Goal: Information Seeking & Learning: Learn about a topic

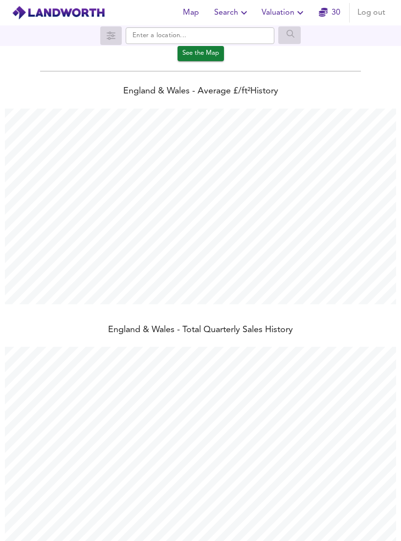
scroll to position [49, 0]
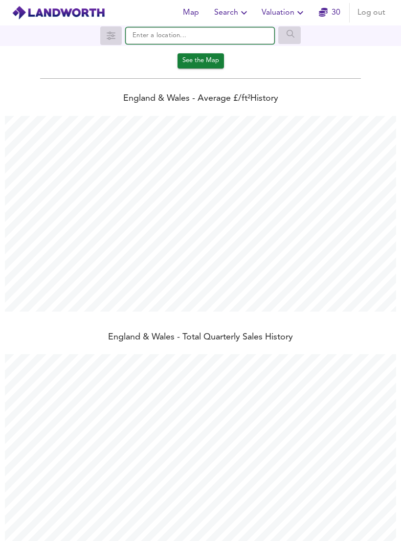
click at [252, 40] on input "text" at bounding box center [200, 35] width 149 height 17
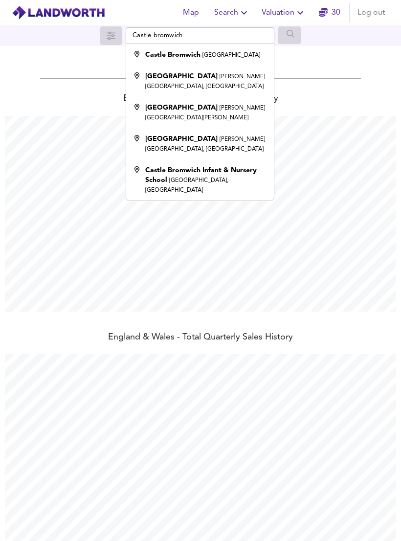
click at [231, 53] on small "[GEOGRAPHIC_DATA]" at bounding box center [232, 55] width 58 height 6
type input "[GEOGRAPHIC_DATA], [GEOGRAPHIC_DATA]"
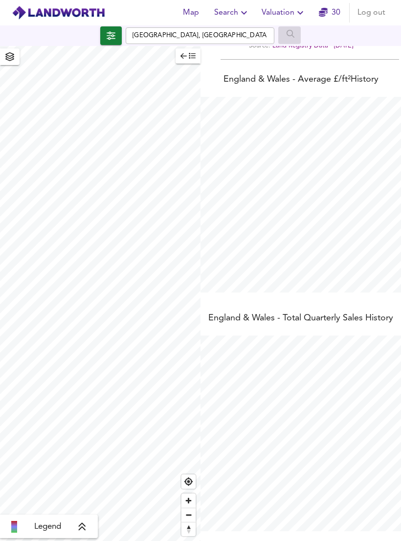
scroll to position [27, 0]
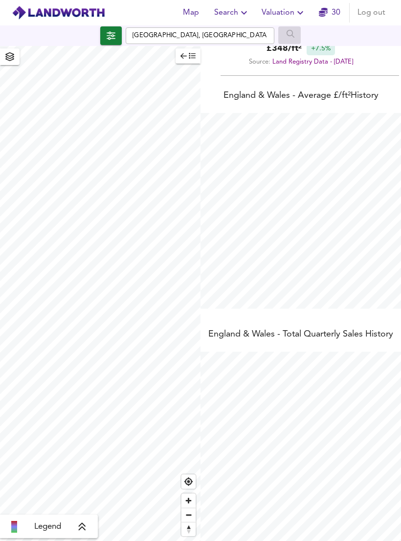
checkbox input "false"
checkbox input "true"
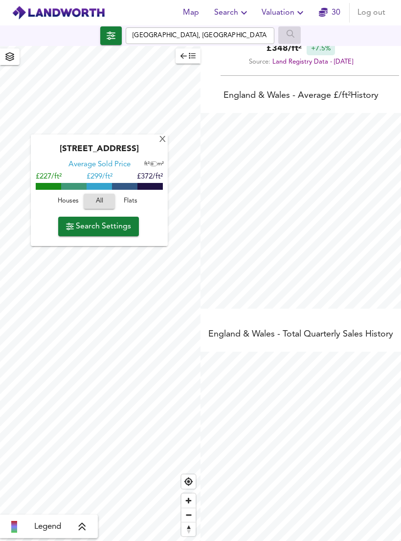
click at [163, 139] on div "X" at bounding box center [163, 139] width 8 height 9
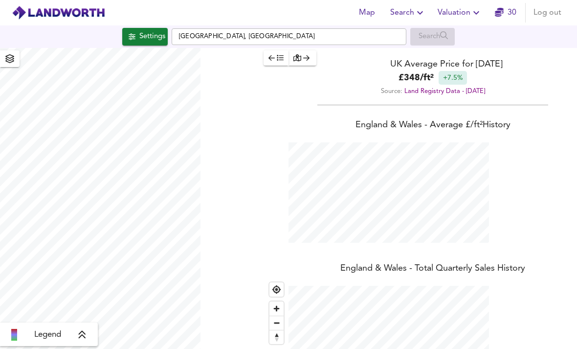
scroll to position [349, 577]
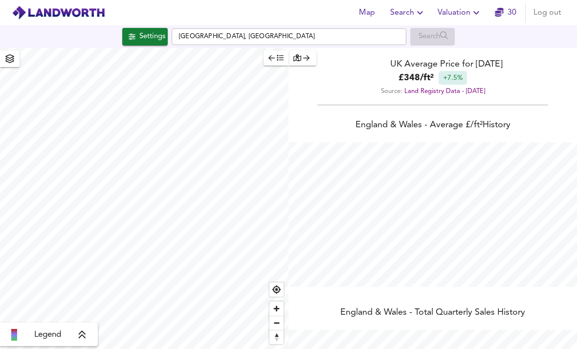
click at [154, 43] on div "Settings" at bounding box center [152, 36] width 26 height 13
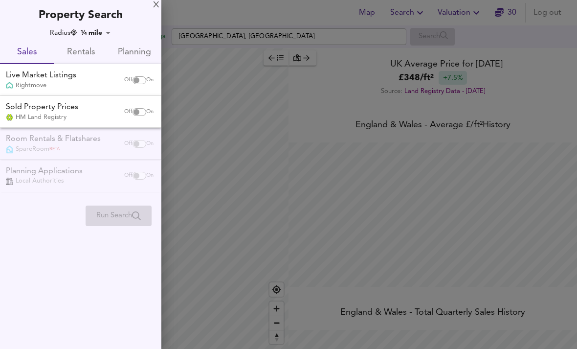
click at [245, 129] on div at bounding box center [288, 174] width 577 height 349
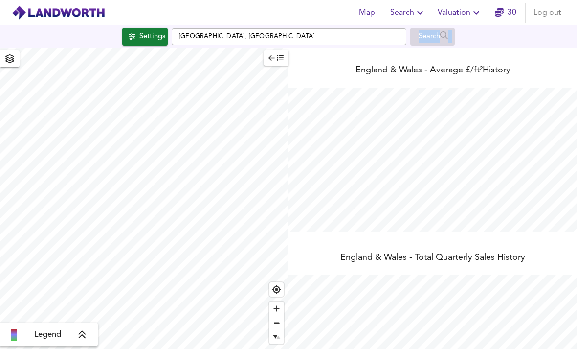
scroll to position [55, 0]
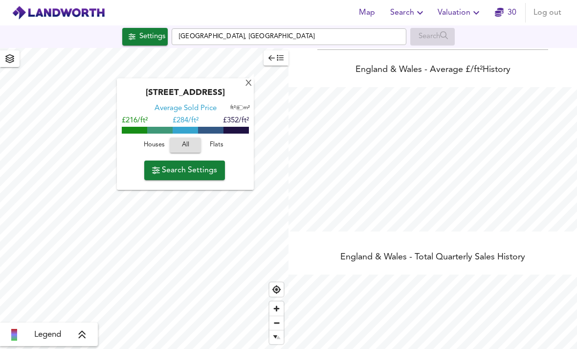
click at [249, 84] on div "X" at bounding box center [249, 83] width 8 height 9
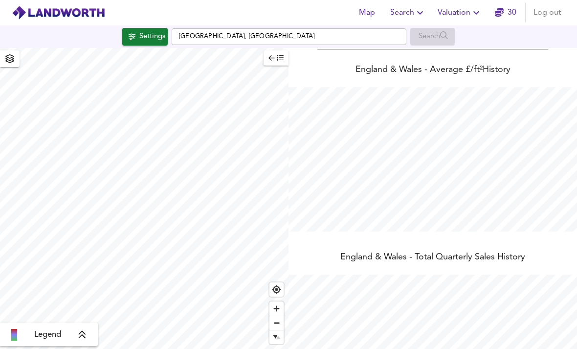
click at [277, 59] on icon "button" at bounding box center [280, 58] width 7 height 6
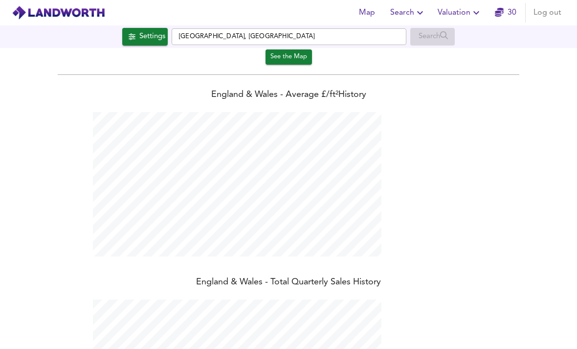
click at [296, 57] on span "See the Map" at bounding box center [289, 56] width 37 height 11
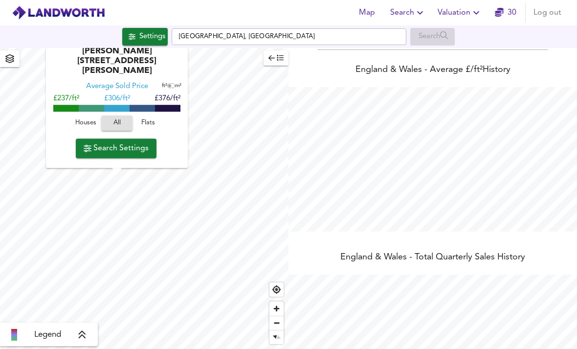
click at [145, 153] on span "Search Settings" at bounding box center [116, 148] width 65 height 14
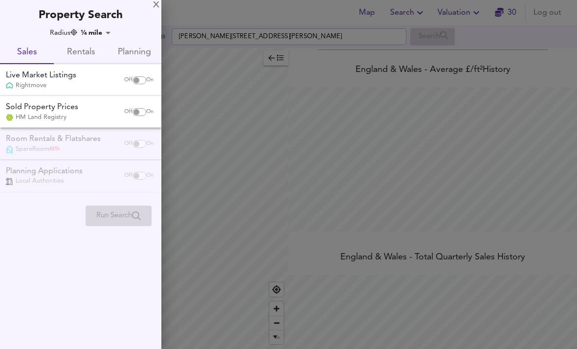
click at [155, 12] on div "Property Search" at bounding box center [80, 11] width 161 height 23
click at [155, 8] on div "X" at bounding box center [156, 5] width 6 height 7
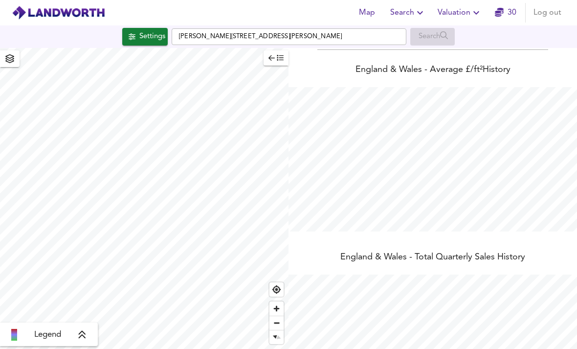
click at [276, 296] on span "Find my location" at bounding box center [277, 289] width 14 height 14
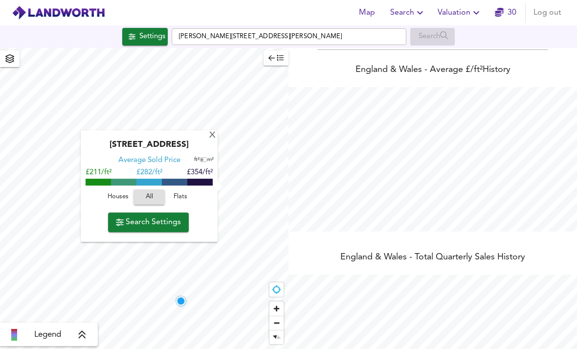
click at [214, 138] on div "X" at bounding box center [212, 135] width 8 height 9
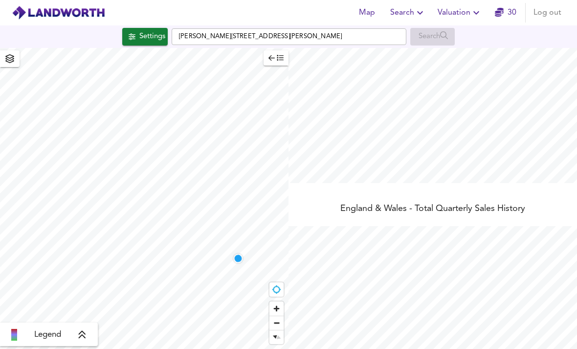
scroll to position [103, 0]
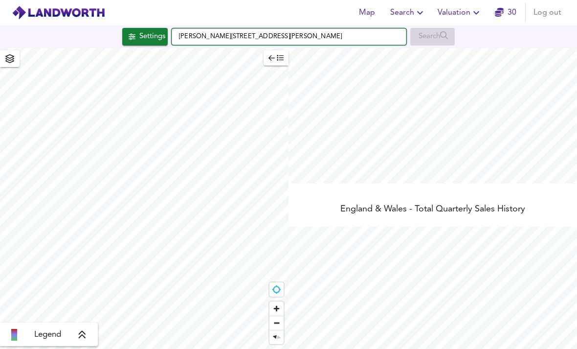
click at [338, 37] on input "Burrow Hill Close, B36 9ED" at bounding box center [289, 36] width 235 height 17
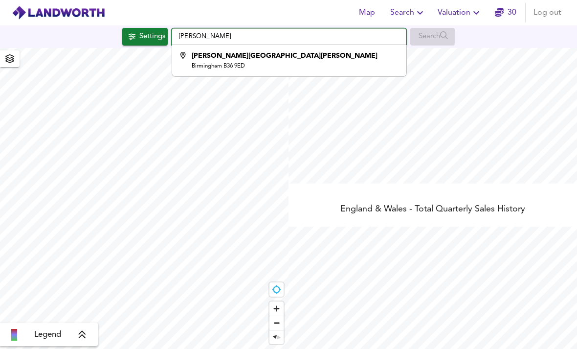
type input "Burro"
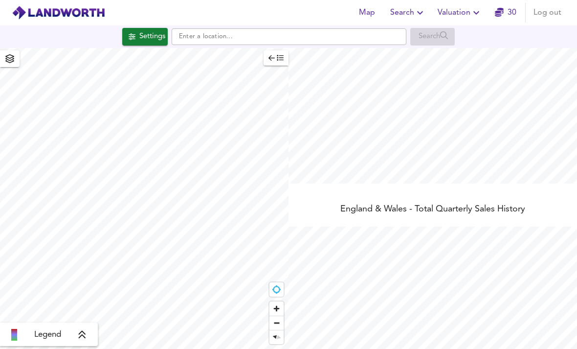
click at [303, 21] on div "Map Search Valuation 30 Log out" at bounding box center [288, 12] width 577 height 24
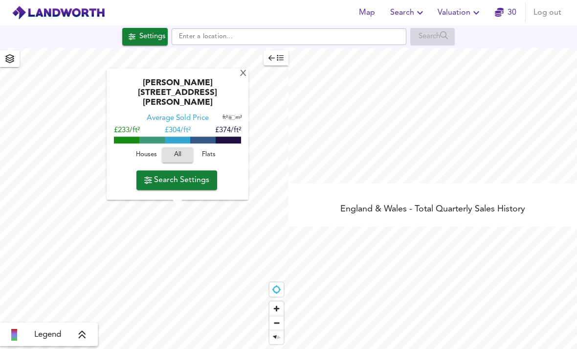
click at [238, 101] on div "Burrow Hill Close, B36 9ED" at bounding box center [178, 96] width 132 height 35
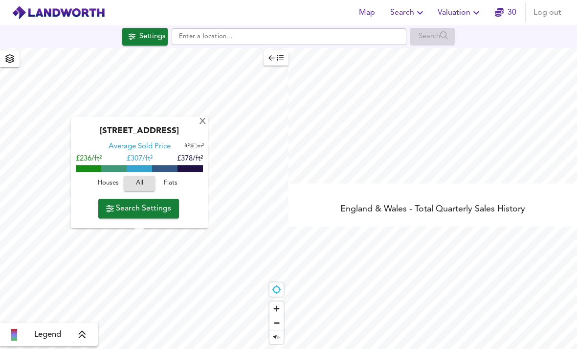
click at [203, 122] on div "X" at bounding box center [203, 121] width 8 height 9
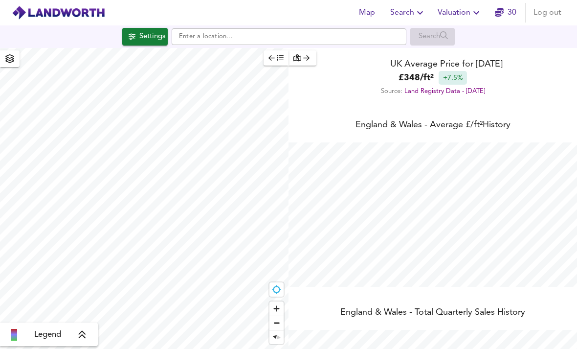
scroll to position [0, 0]
click at [401, 11] on span "Search" at bounding box center [408, 13] width 36 height 14
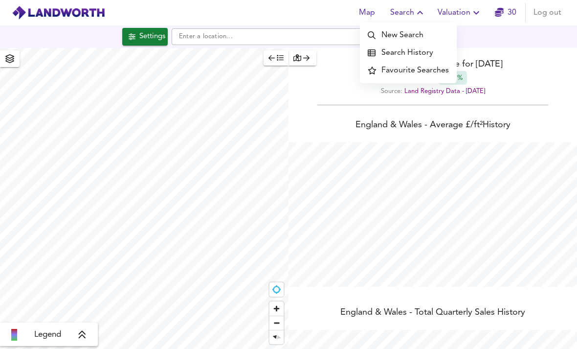
click at [401, 39] on li "New Search" at bounding box center [408, 35] width 97 height 18
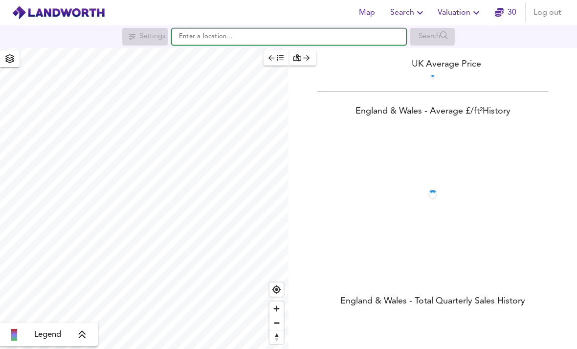
click at [359, 41] on input "text" at bounding box center [289, 36] width 235 height 17
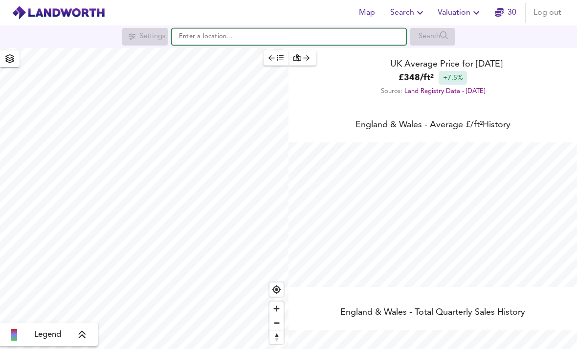
scroll to position [349, 577]
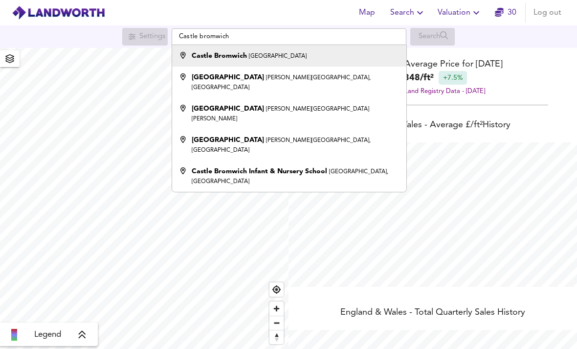
click at [307, 54] on div "Castle Bromwich [GEOGRAPHIC_DATA]" at bounding box center [287, 56] width 225 height 10
type input "[GEOGRAPHIC_DATA], [GEOGRAPHIC_DATA]"
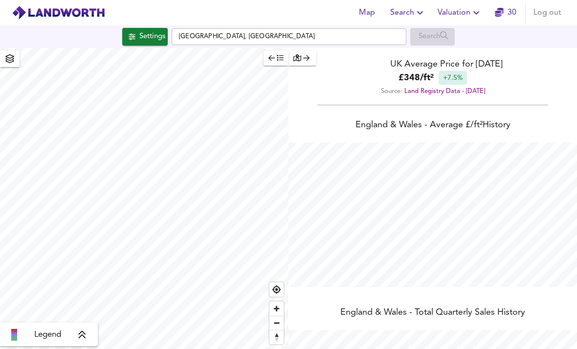
checkbox input "false"
checkbox input "true"
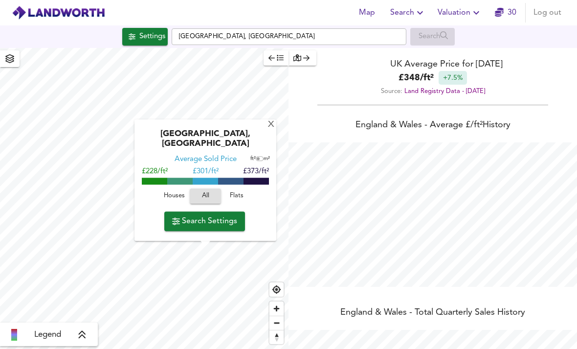
click at [269, 130] on div "X" at bounding box center [271, 124] width 8 height 9
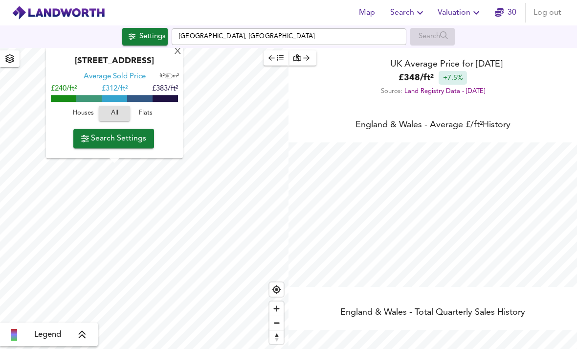
click at [139, 144] on span "Search Settings" at bounding box center [113, 139] width 65 height 14
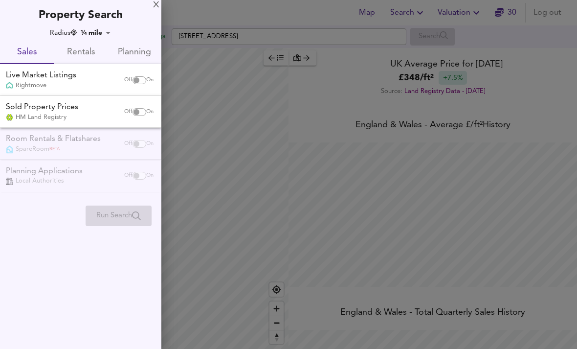
click at [159, 2] on div "X" at bounding box center [156, 5] width 6 height 7
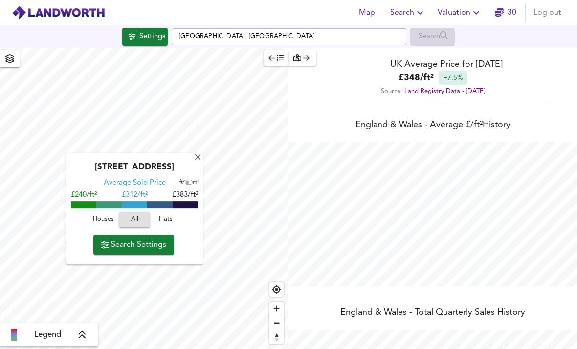
click at [199, 158] on div "X" at bounding box center [198, 158] width 8 height 9
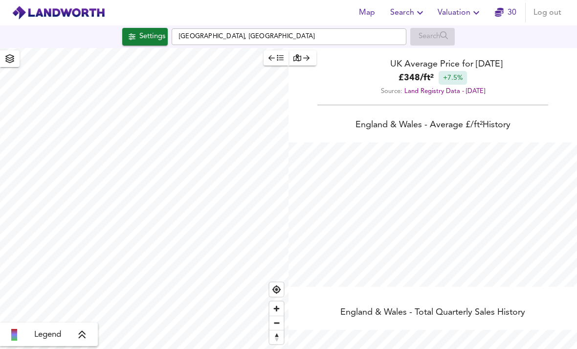
click at [6, 56] on icon "button" at bounding box center [9, 58] width 9 height 9
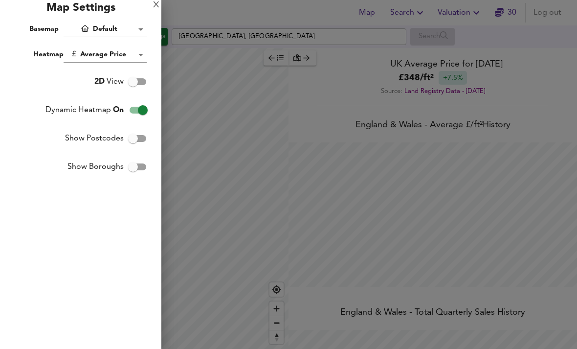
click at [134, 158] on input "Show Boroughs" at bounding box center [133, 167] width 56 height 19
checkbox input "true"
click at [135, 141] on input "Show Postcodes" at bounding box center [133, 138] width 56 height 19
checkbox input "true"
click at [134, 84] on input "2D View" at bounding box center [133, 81] width 56 height 19
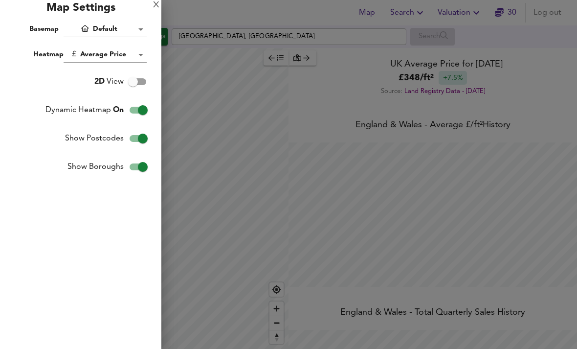
checkbox input "true"
click at [108, 27] on body "Map Search Valuation 30 Log out Settings Castle [GEOGRAPHIC_DATA], [GEOGRAPHIC_…" at bounding box center [288, 174] width 577 height 349
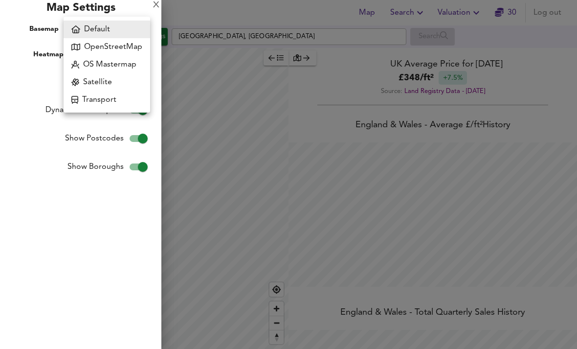
click at [39, 73] on div at bounding box center [288, 174] width 577 height 349
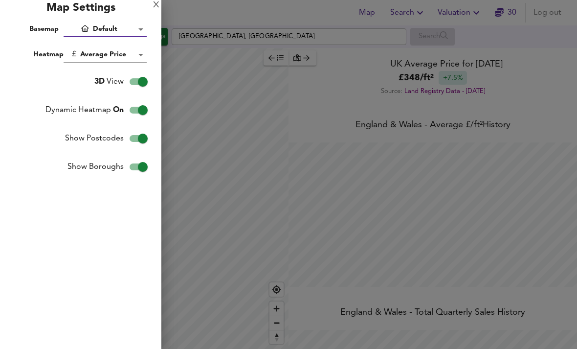
click at [158, 9] on div "X" at bounding box center [156, 5] width 6 height 7
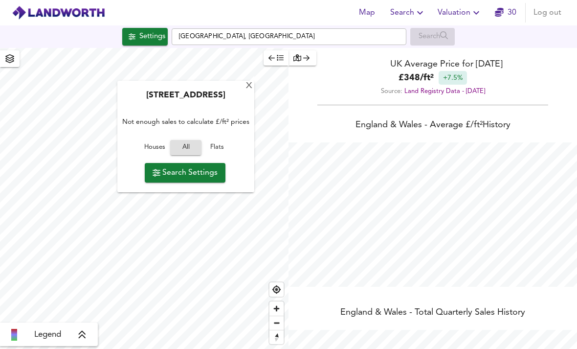
click at [245, 90] on div "Midpoint Way, B76 9EH Not enough sales to calculate £/ft² prices Houses All Fla…" at bounding box center [185, 137] width 137 height 112
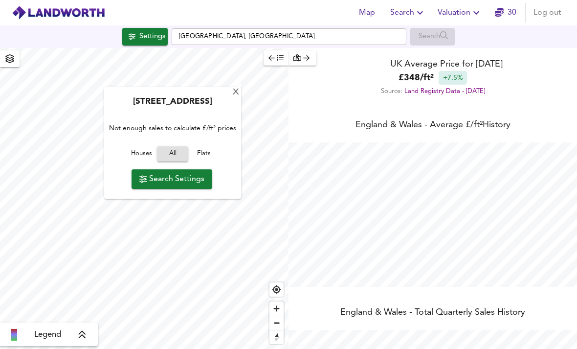
click at [239, 93] on div "X" at bounding box center [236, 92] width 8 height 9
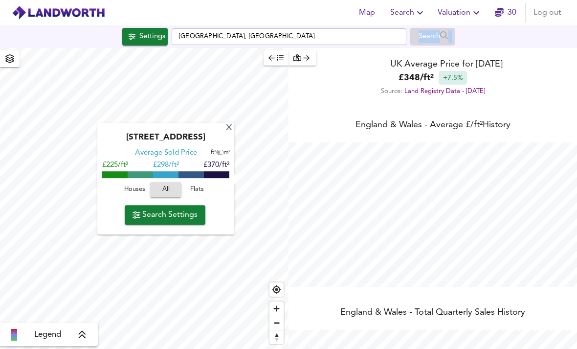
click at [228, 129] on div "X" at bounding box center [229, 128] width 8 height 9
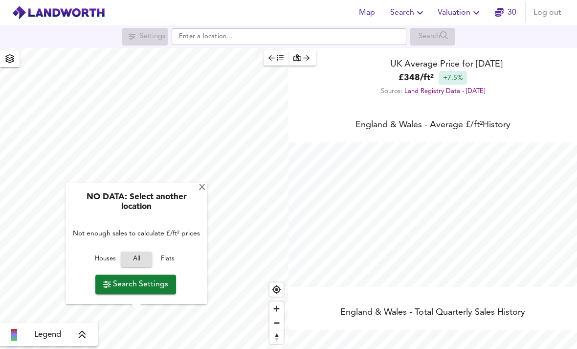
click at [570, 109] on div "England & Wales - Average £/ ft² History England & Wales - Total Quarterly Sale…" at bounding box center [433, 296] width 289 height 375
click at [199, 193] on div "NO DATA: Select another location" at bounding box center [136, 205] width 132 height 25
click at [197, 183] on div "NO DATA: Select another location Not enough sales to calculate £/ft² prices Hou…" at bounding box center [137, 243] width 142 height 121
click at [202, 183] on div "X" at bounding box center [202, 187] width 8 height 9
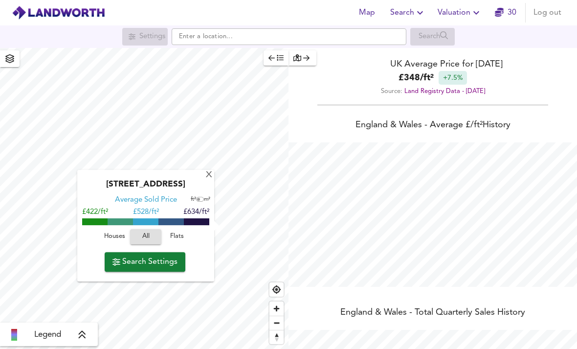
click at [209, 171] on div "X" at bounding box center [209, 175] width 8 height 9
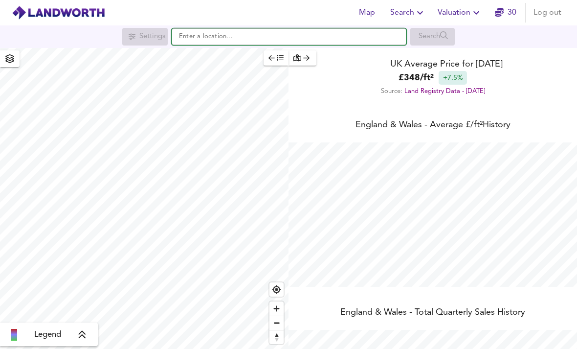
click at [335, 40] on input "text" at bounding box center [289, 36] width 235 height 17
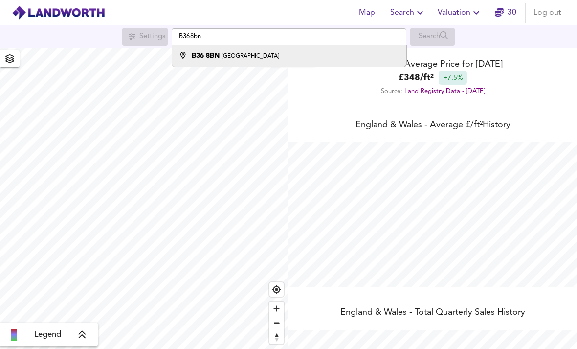
click at [314, 61] on div "B36 8BN Millington Road, Birmingham" at bounding box center [287, 56] width 225 height 10
type input "Millington Road, Birmingham B36 8BN"
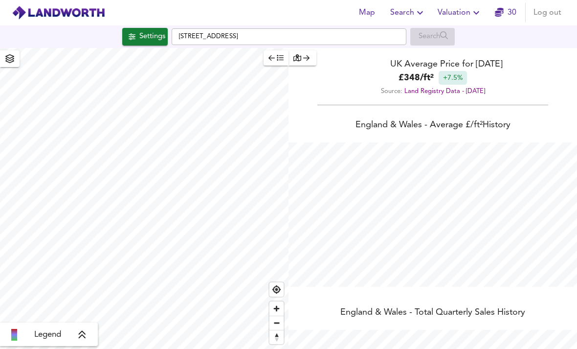
checkbox input "false"
checkbox input "true"
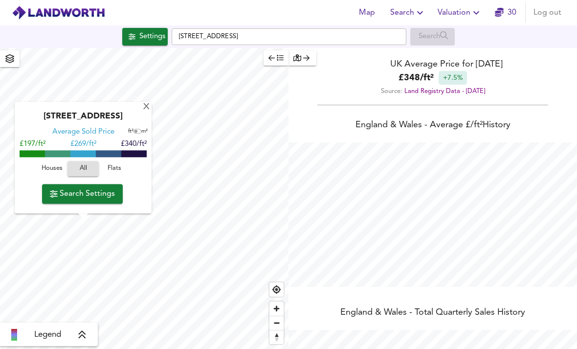
click at [144, 102] on div "Millington Road, Birmingham B36 8BN Average Sold Price ft² m² £197/ft² £ 269/ft…" at bounding box center [83, 158] width 137 height 112
click at [145, 112] on div "Millington Road, Birmingham B36 8BN" at bounding box center [83, 120] width 127 height 16
click at [148, 103] on div "X" at bounding box center [146, 107] width 8 height 9
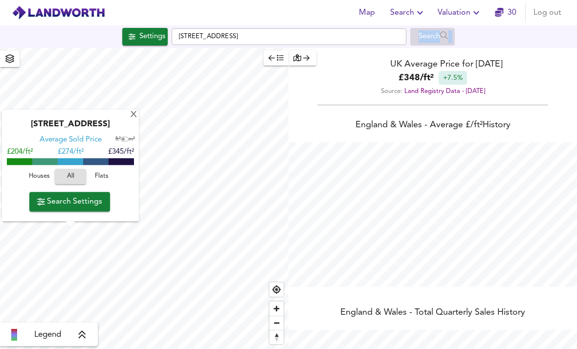
click at [133, 115] on div "X" at bounding box center [134, 115] width 8 height 9
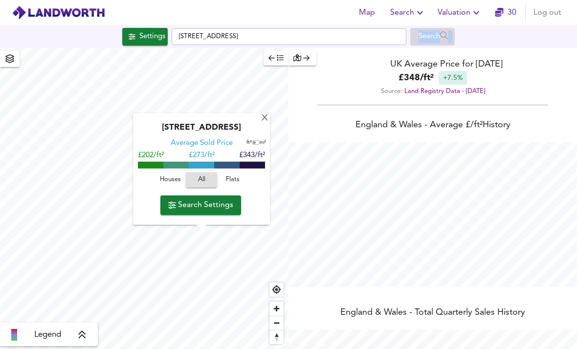
click at [269, 122] on div "X" at bounding box center [265, 118] width 8 height 9
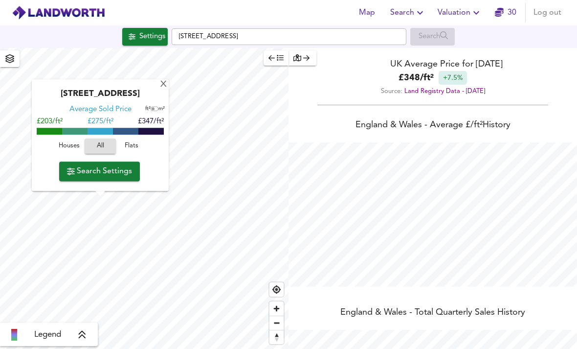
click at [161, 87] on div "X" at bounding box center [164, 84] width 8 height 9
